Goal: Information Seeking & Learning: Learn about a topic

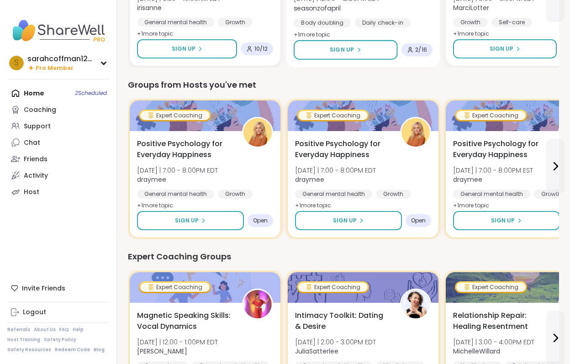
scroll to position [351, 0]
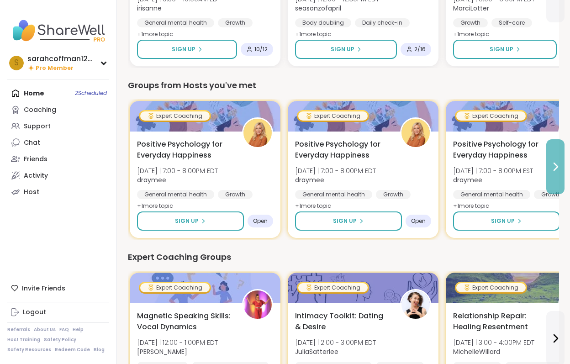
click at [553, 169] on icon at bounding box center [555, 166] width 11 height 11
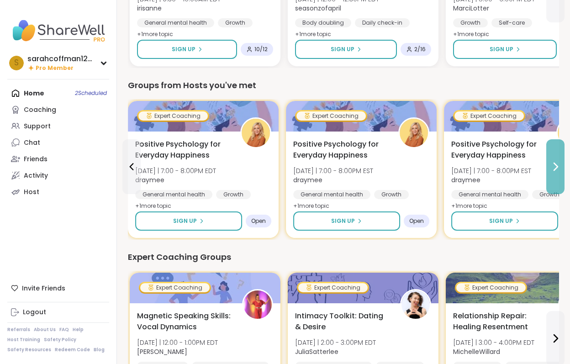
click at [555, 169] on icon at bounding box center [556, 166] width 4 height 7
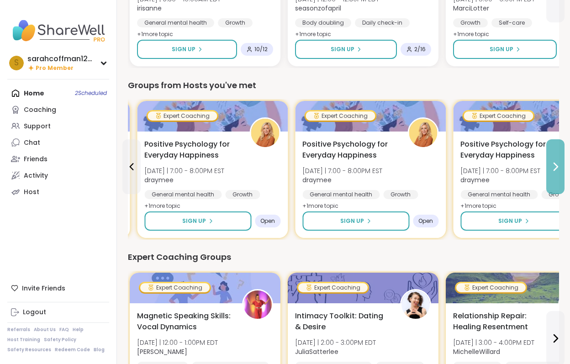
click at [555, 169] on icon at bounding box center [556, 166] width 4 height 7
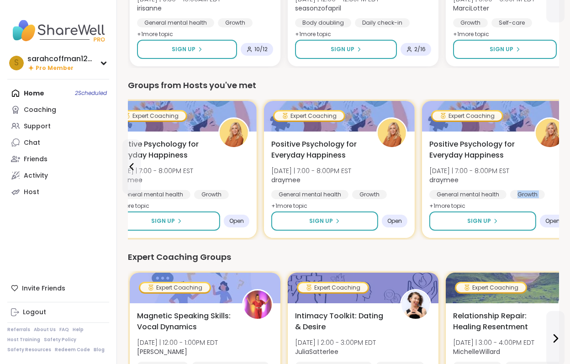
click at [555, 169] on div "Positive Psychology for Everyday Happiness [DATE] | 7:00 - 8:00PM EST draymee G…" at bounding box center [497, 175] width 136 height 73
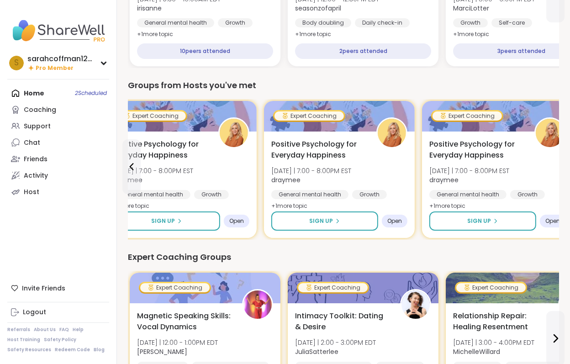
click at [45, 254] on nav "s sarahcoffman1234 Pro Member Profile Membership Settings Help Home 2 Scheduled…" at bounding box center [58, 182] width 117 height 364
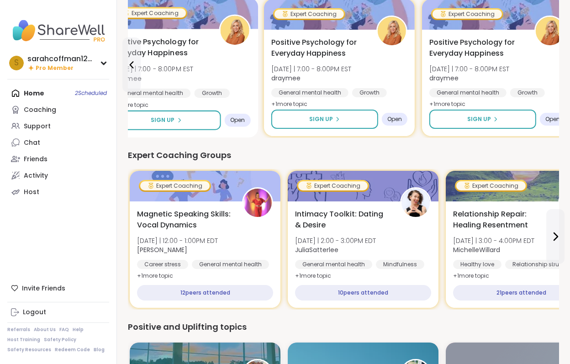
scroll to position [456, 0]
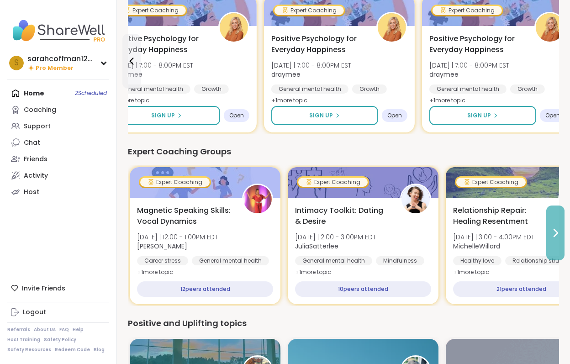
click at [558, 235] on icon at bounding box center [555, 232] width 11 height 11
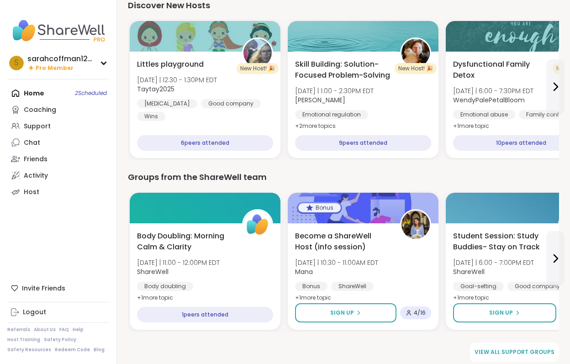
scroll to position [952, 0]
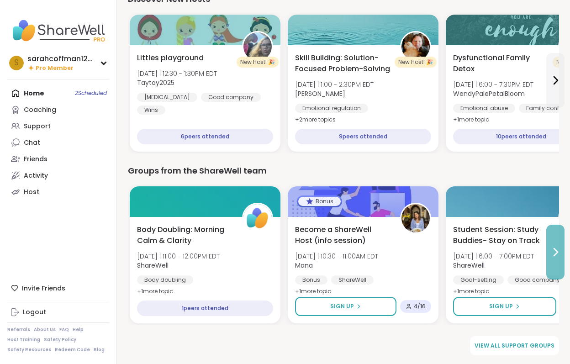
click at [558, 248] on icon at bounding box center [555, 252] width 11 height 11
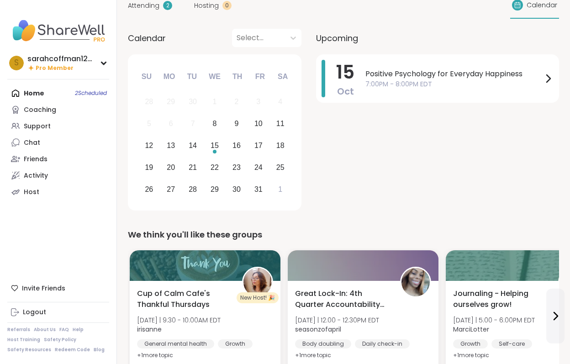
scroll to position [0, 0]
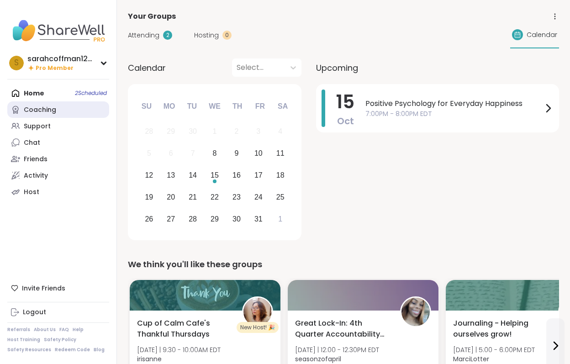
click at [37, 111] on div "Coaching" at bounding box center [40, 109] width 32 height 9
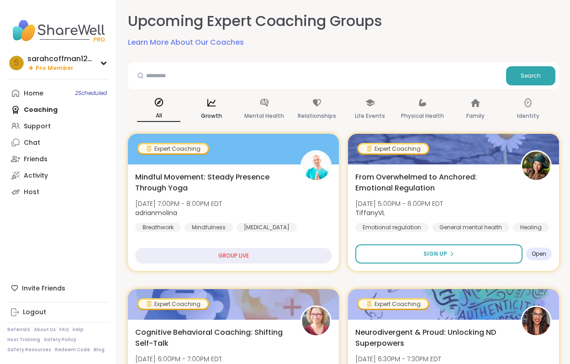
click at [213, 113] on p "Growth" at bounding box center [211, 116] width 21 height 11
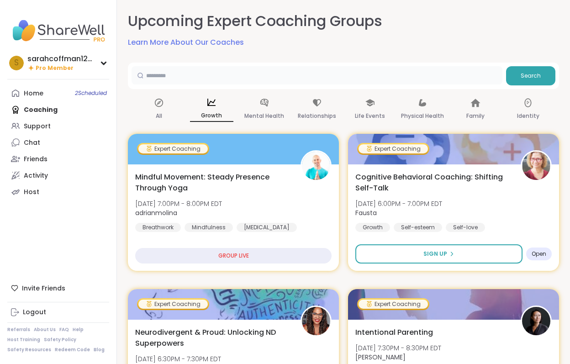
click at [258, 75] on input "text" at bounding box center [317, 75] width 371 height 18
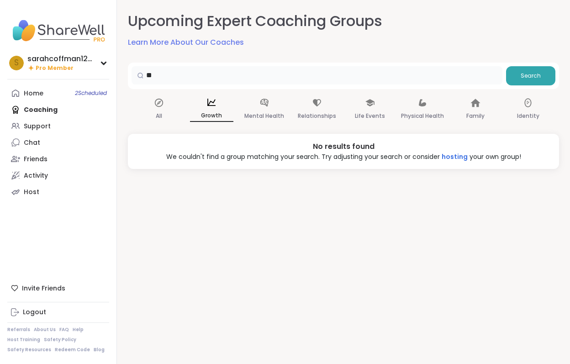
type input "*"
click at [159, 109] on div "All" at bounding box center [158, 110] width 43 height 34
click at [166, 74] on input "text" at bounding box center [317, 75] width 371 height 18
click at [157, 109] on div "All" at bounding box center [158, 110] width 43 height 34
click at [29, 95] on div "Home 2 Scheduled" at bounding box center [34, 93] width 20 height 9
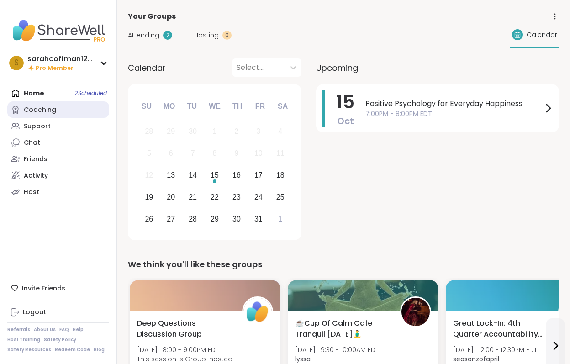
click at [36, 116] on link "Coaching" at bounding box center [58, 109] width 102 height 16
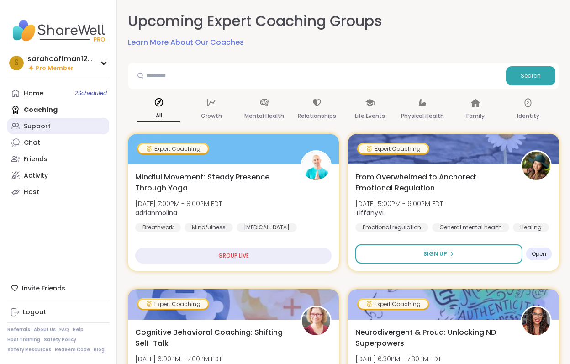
click at [48, 125] on div "Support" at bounding box center [37, 126] width 27 height 9
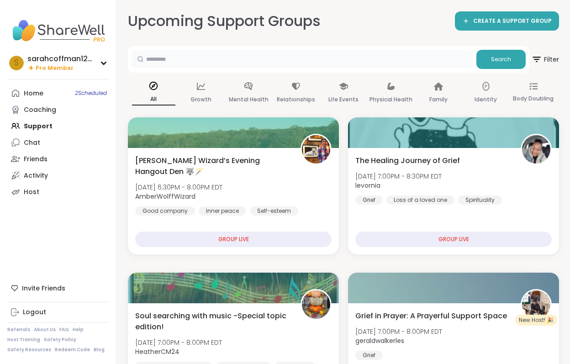
click at [191, 64] on input "text" at bounding box center [302, 59] width 341 height 18
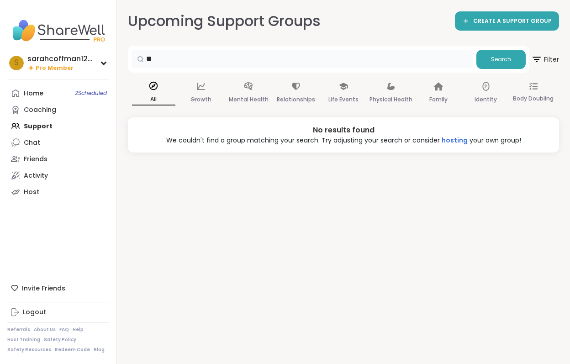
type input "*"
click at [346, 94] on div "Life Events" at bounding box center [343, 93] width 43 height 34
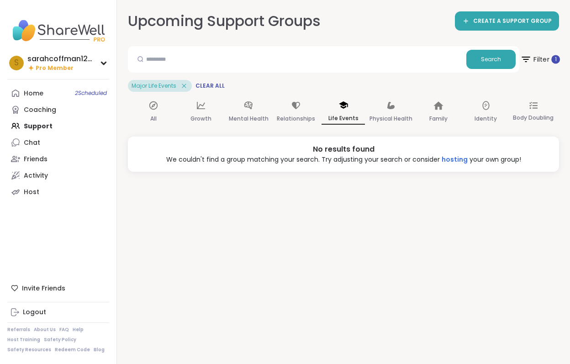
click at [542, 64] on span "Filter 1" at bounding box center [540, 59] width 40 height 23
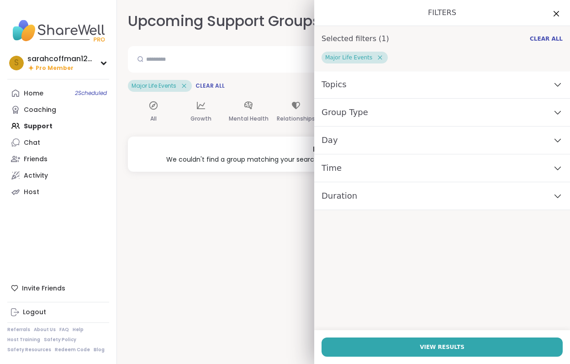
click at [378, 58] on icon at bounding box center [380, 58] width 4 height 4
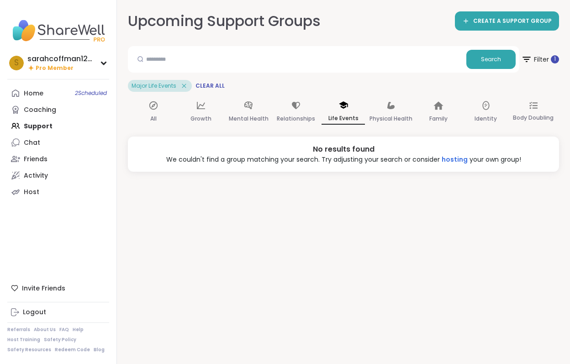
click at [260, 213] on div "Upcoming Support Groups CREATE A SUPPORT GROUP Search Filter 1 Major Life Event…" at bounding box center [343, 182] width 453 height 364
click at [439, 114] on p "Family" at bounding box center [438, 118] width 18 height 11
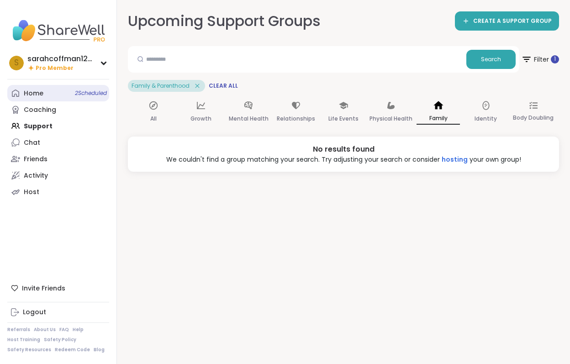
click at [47, 95] on link "Home 2 Scheduled" at bounding box center [58, 93] width 102 height 16
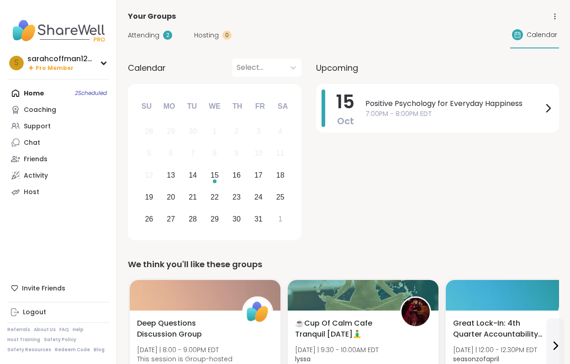
click at [77, 27] on img at bounding box center [58, 31] width 102 height 32
click at [41, 89] on div "Home 2 Scheduled Coaching Support Chat Friends Activity Host" at bounding box center [58, 142] width 102 height 115
click at [105, 66] on div "s sarahcoffman1234 Pro Member" at bounding box center [58, 62] width 102 height 21
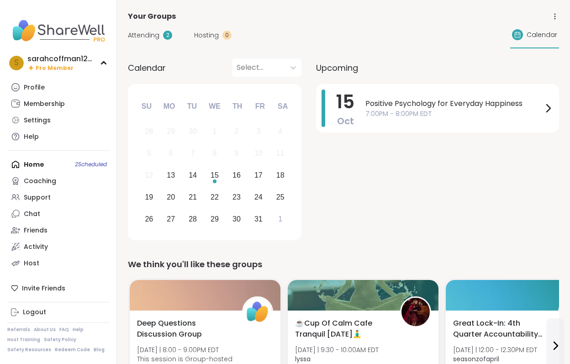
click at [35, 166] on div "Home 2 Scheduled Coaching Support Chat Friends Activity Host" at bounding box center [58, 213] width 102 height 115
click at [26, 166] on div "Home 2 Scheduled Coaching Support Chat Friends Activity Host" at bounding box center [58, 213] width 102 height 115
click at [61, 173] on link "Coaching" at bounding box center [58, 181] width 102 height 16
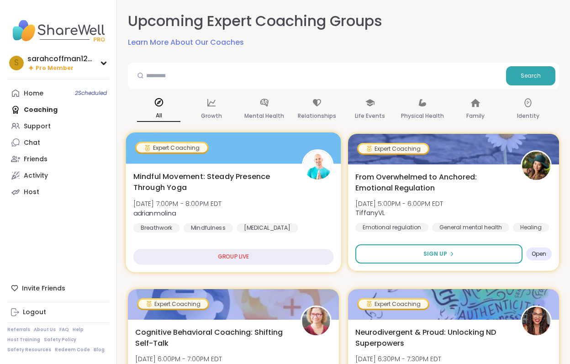
drag, startPoint x: 61, startPoint y: 173, endPoint x: 216, endPoint y: 216, distance: 160.3
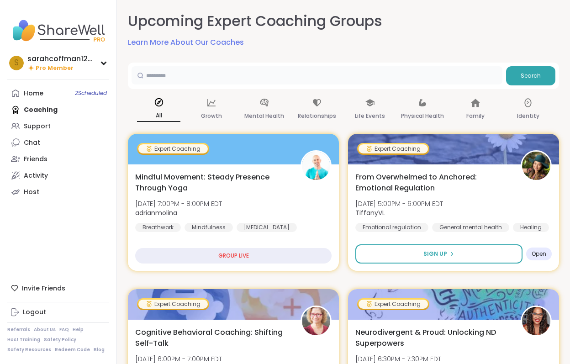
click at [354, 72] on input "text" at bounding box center [317, 75] width 371 height 18
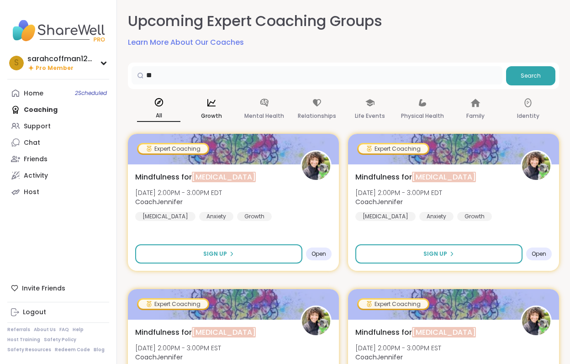
type input "*"
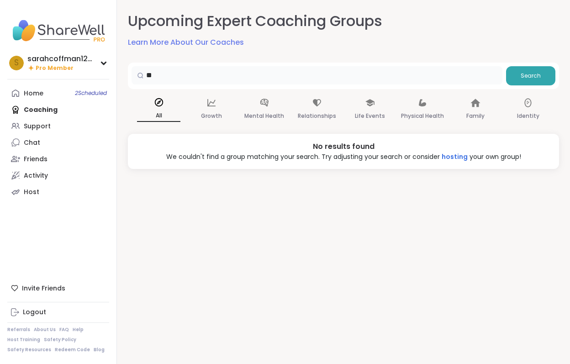
type input "*"
click at [264, 118] on p "Mental Health" at bounding box center [264, 116] width 40 height 11
click at [43, 127] on div "Support" at bounding box center [37, 126] width 27 height 9
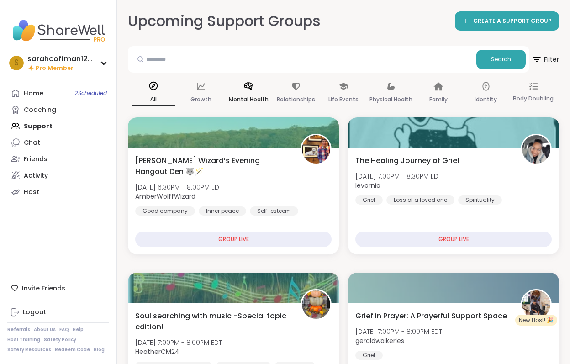
click at [246, 89] on icon at bounding box center [248, 86] width 10 height 10
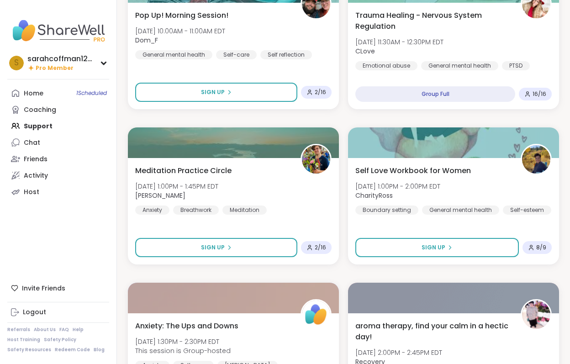
scroll to position [1591, 0]
